Goal: Task Accomplishment & Management: Manage account settings

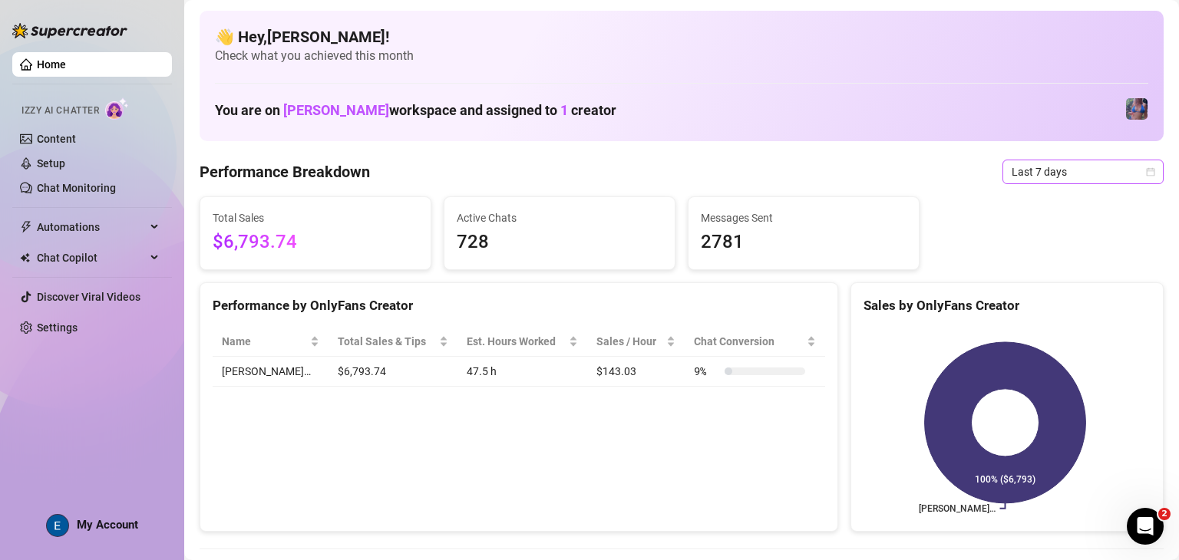
click at [404, 177] on span "Last 7 days" at bounding box center [1082, 171] width 143 height 23
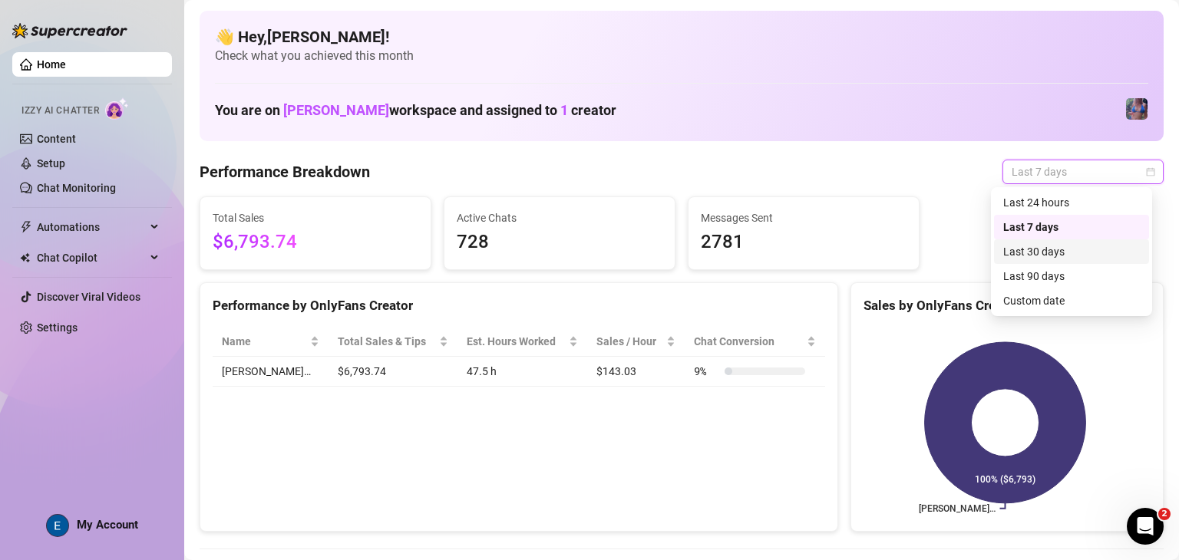
click at [404, 249] on div "Last 30 days" at bounding box center [1071, 251] width 137 height 17
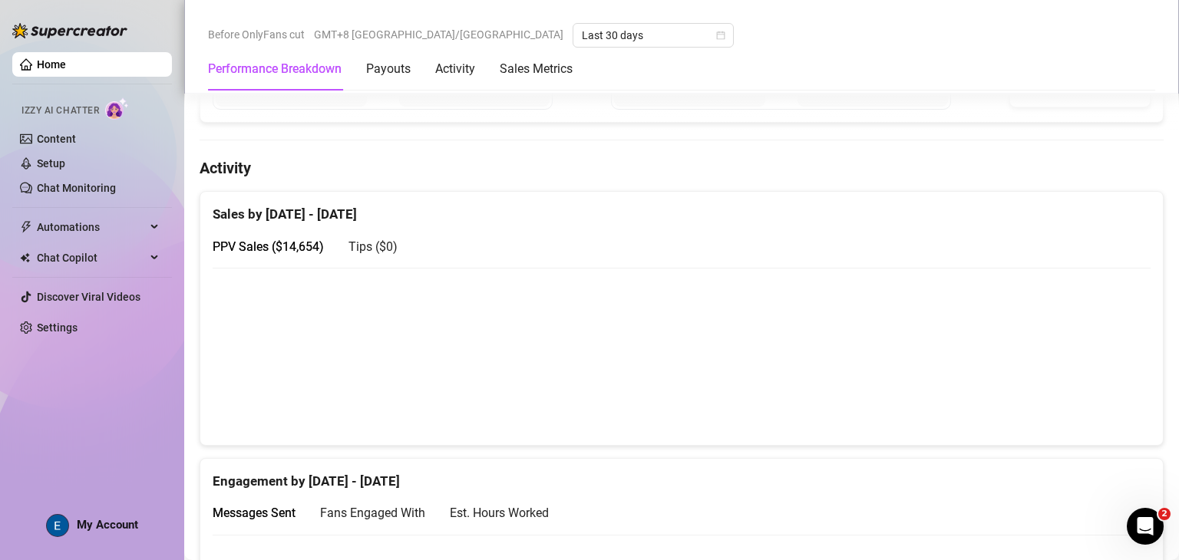
scroll to position [652, 0]
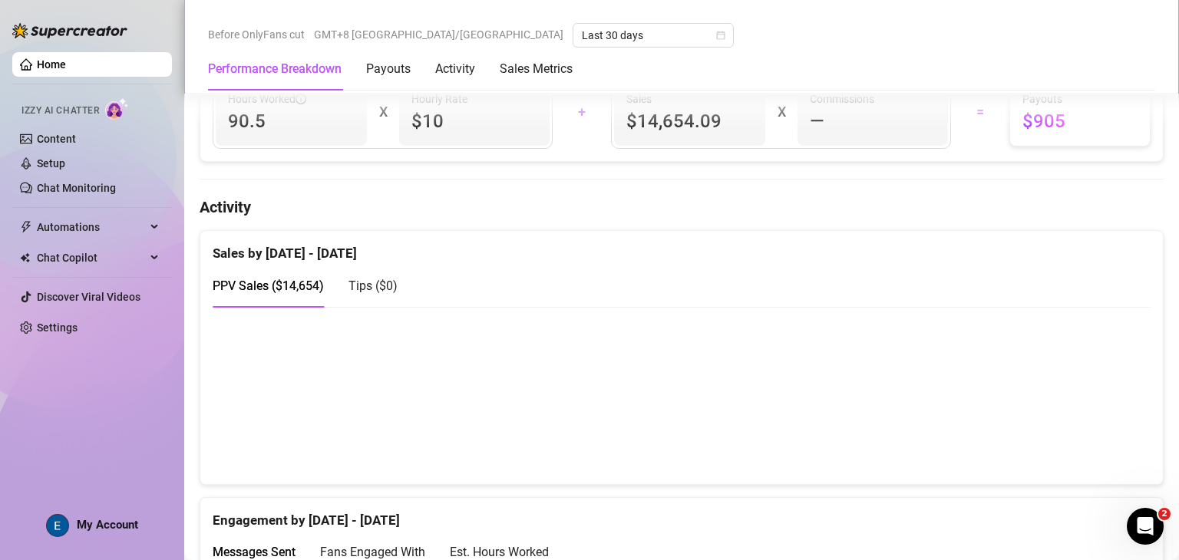
click at [124, 523] on span "My Account" at bounding box center [107, 525] width 61 height 14
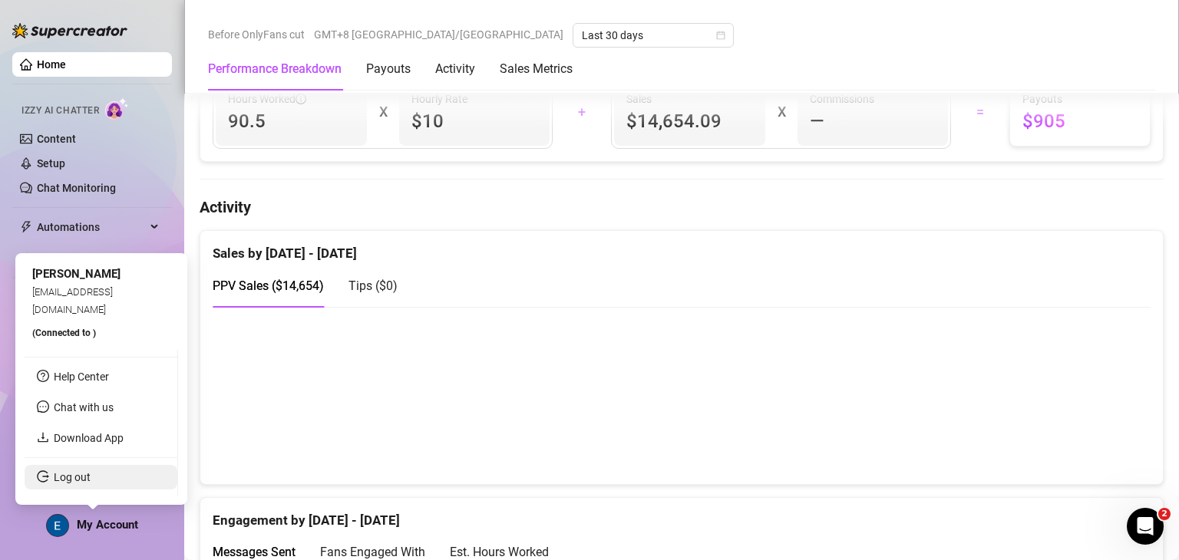
click at [91, 483] on link "Log out" at bounding box center [72, 477] width 37 height 12
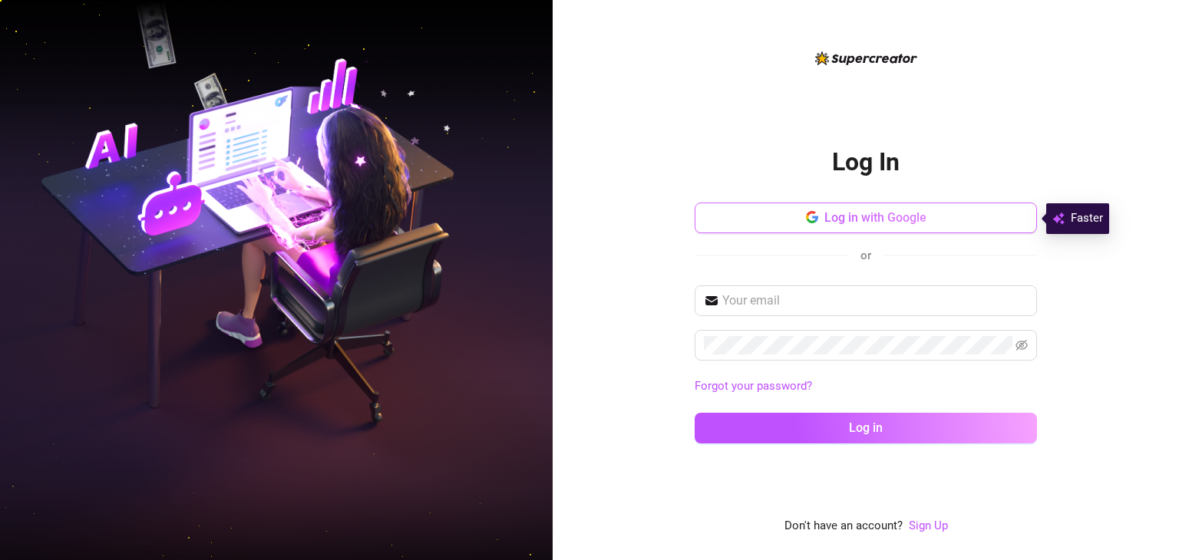
click at [404, 222] on span "Log in with Google" at bounding box center [875, 217] width 102 height 15
